Goal: Task Accomplishment & Management: Manage account settings

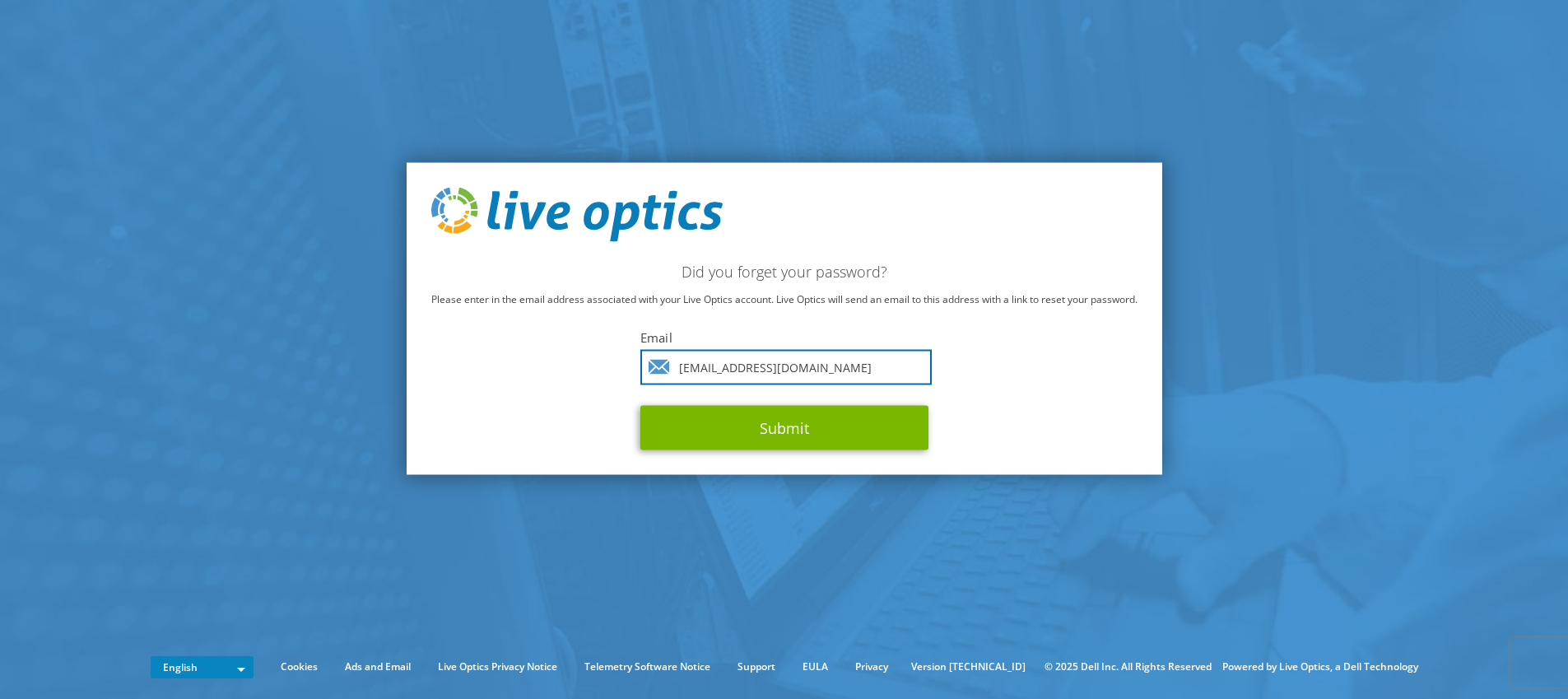
click at [771, 370] on input "boliniusv@vmware.com" at bounding box center [785, 367] width 291 height 35
type input "s"
type input "vern.bolinius@broadcom.com"
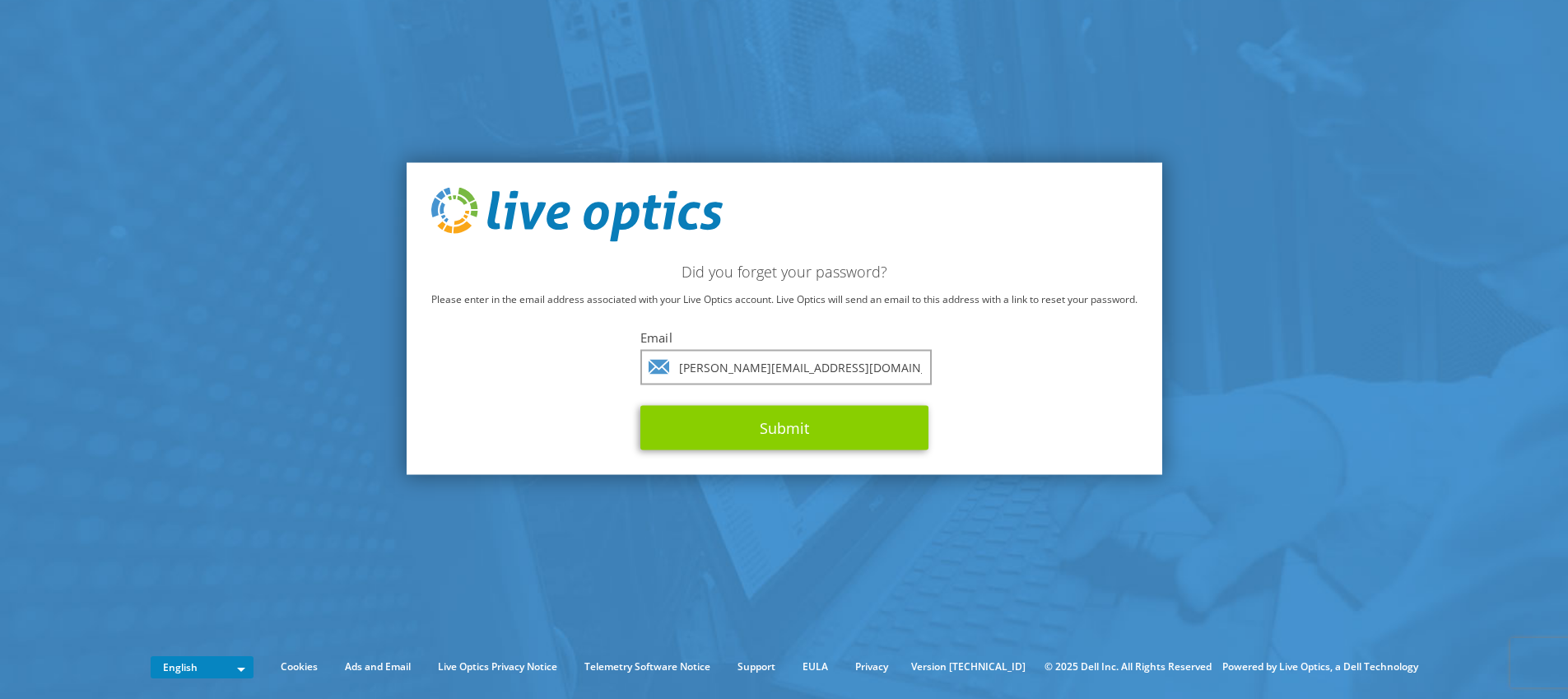
click at [801, 428] on button "Submit" at bounding box center [784, 427] width 288 height 44
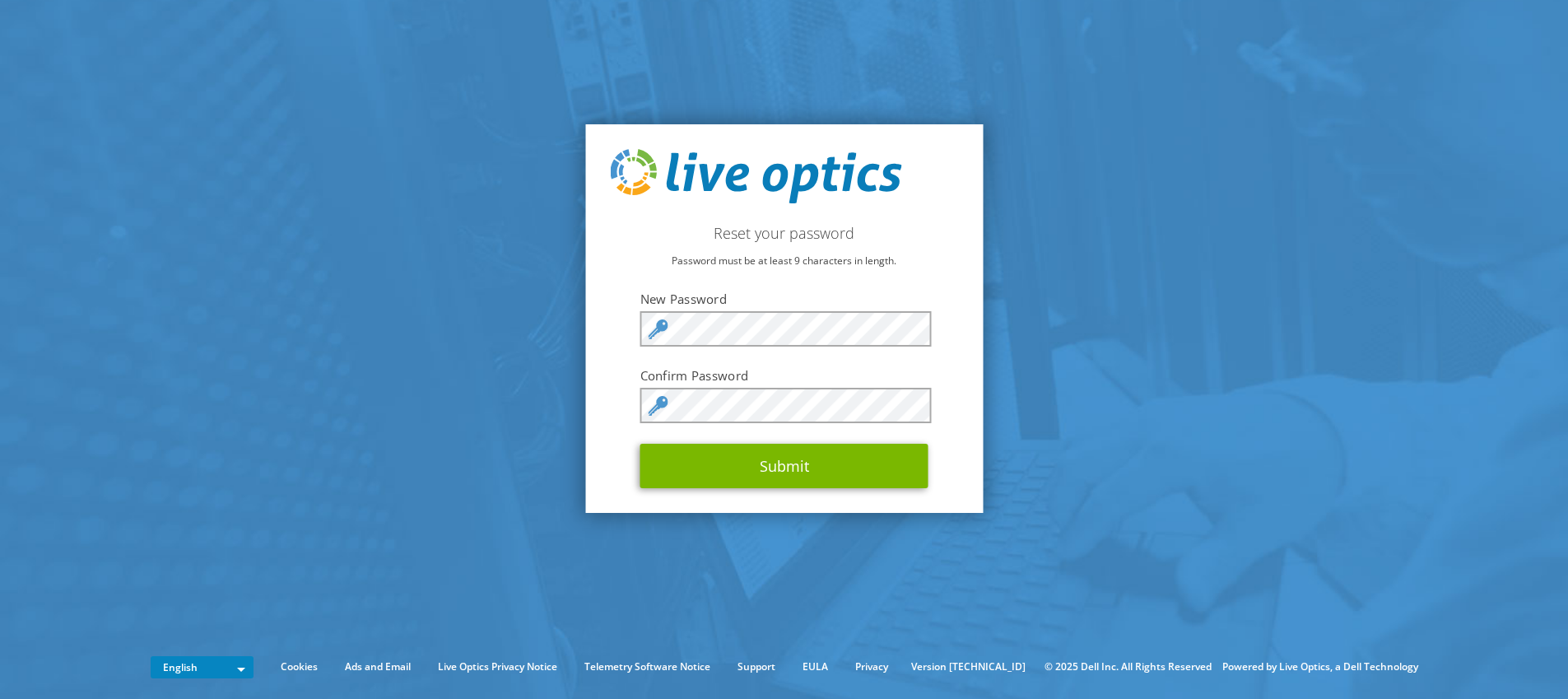
click at [640, 346] on div at bounding box center [640, 346] width 0 height 0
click at [1012, 394] on section "Reset your password Password must be at least 9 characters in length. New Passw…" at bounding box center [784, 319] width 1568 height 637
click at [791, 472] on button "Submit" at bounding box center [784, 466] width 288 height 44
